Goal: Information Seeking & Learning: Understand process/instructions

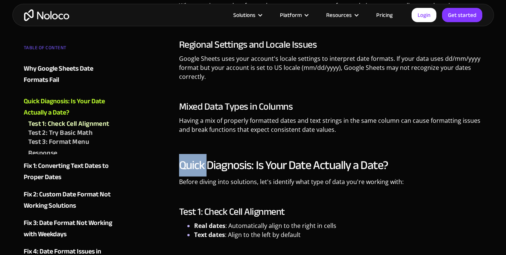
scroll to position [982, 0]
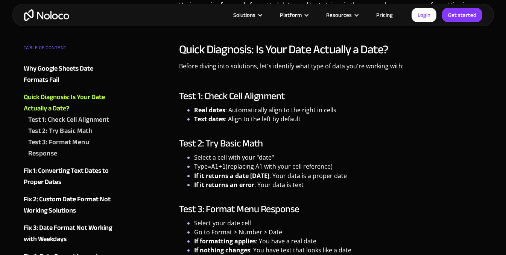
click at [392, 171] on li "Type =A1+1 (replacing A1 with your cell reference)" at bounding box center [338, 166] width 289 height 9
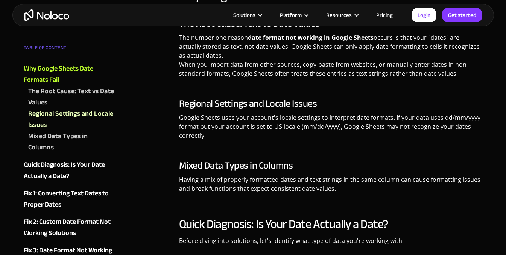
scroll to position [794, 0]
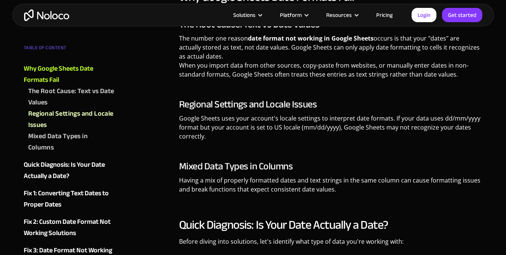
scroll to position [831, 0]
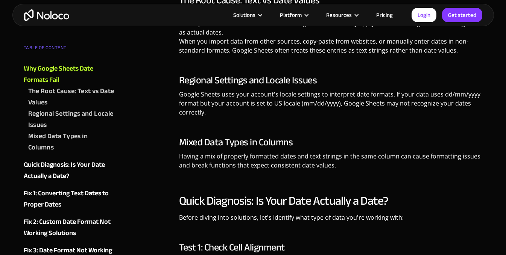
drag, startPoint x: 270, startPoint y: 153, endPoint x: 324, endPoint y: 153, distance: 53.4
click at [275, 153] on p "Having a mix of properly formatted dates and text strings in the same column ca…" at bounding box center [331, 164] width 304 height 24
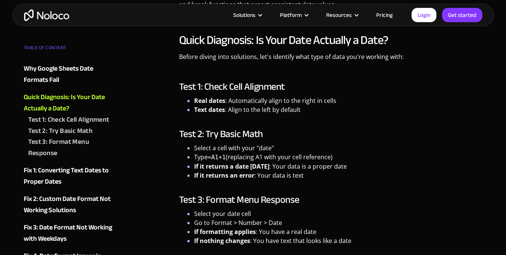
scroll to position [981, 0]
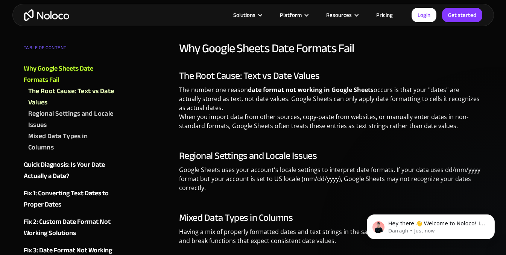
scroll to position [755, 0]
